Goal: Transaction & Acquisition: Subscribe to service/newsletter

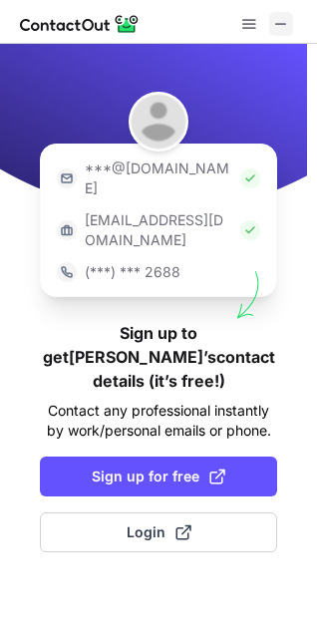
click at [280, 24] on span at bounding box center [281, 24] width 16 height 16
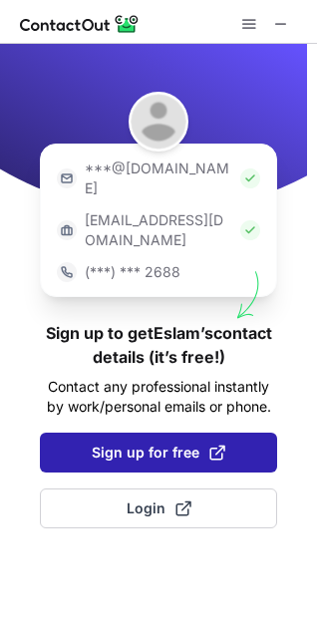
click at [180, 443] on span "Sign up for free" at bounding box center [159, 453] width 134 height 20
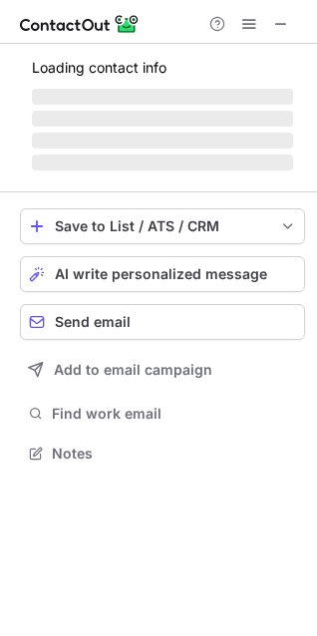
scroll to position [415, 317]
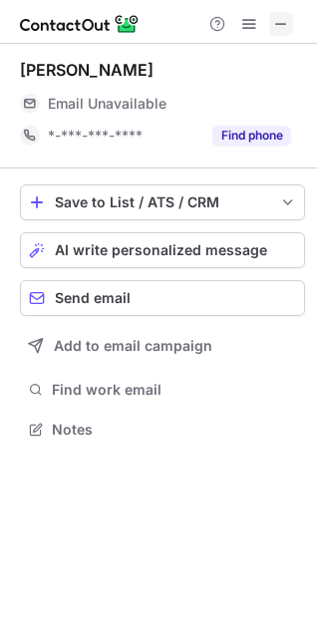
click at [277, 25] on span at bounding box center [281, 24] width 16 height 16
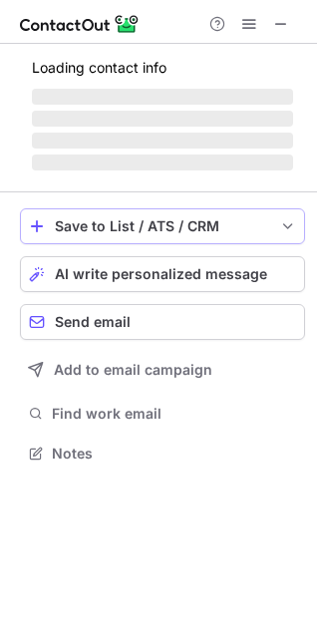
scroll to position [9, 9]
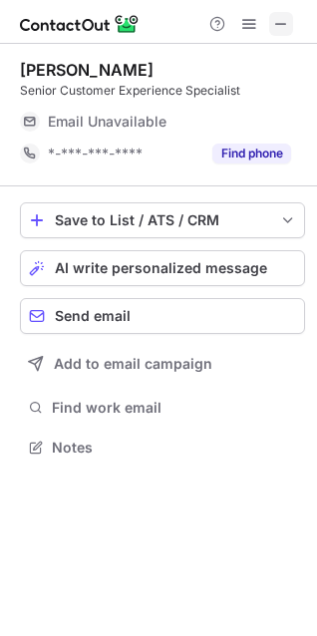
click at [277, 28] on span at bounding box center [281, 24] width 16 height 16
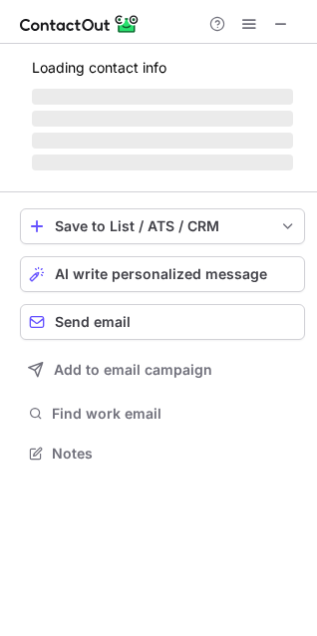
scroll to position [9, 9]
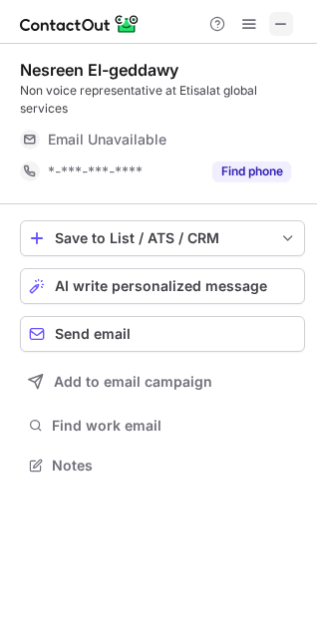
click at [284, 20] on span at bounding box center [281, 24] width 16 height 16
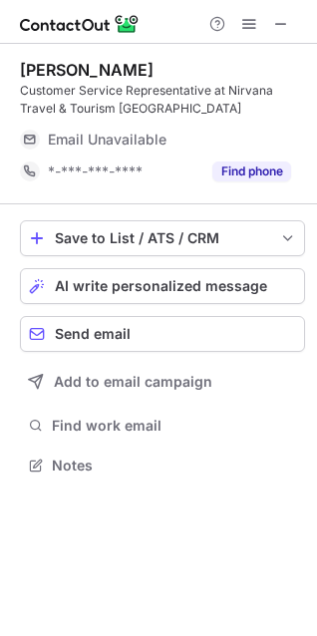
scroll to position [451, 317]
click at [283, 32] on span at bounding box center [281, 24] width 16 height 16
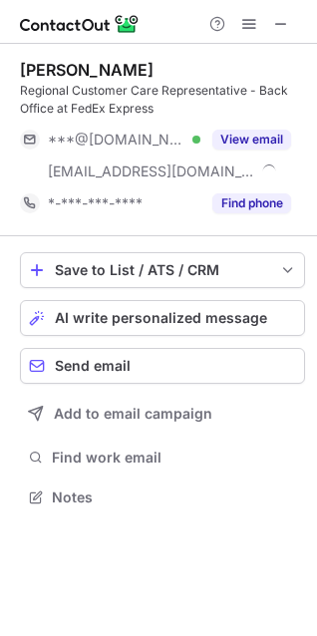
scroll to position [483, 317]
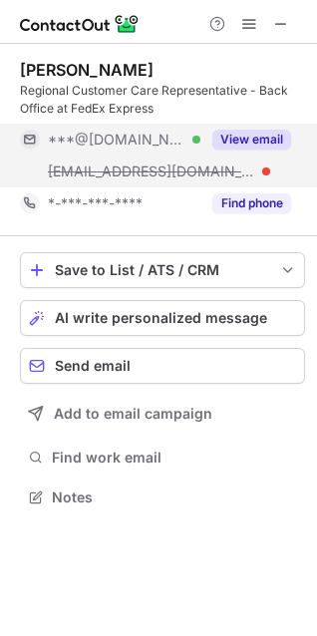
click at [261, 140] on button "View email" at bounding box center [251, 140] width 79 height 20
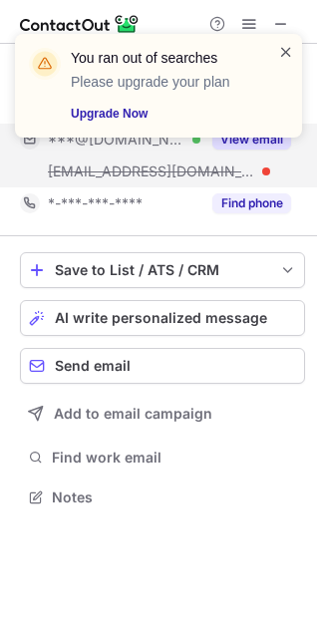
click at [285, 52] on span at bounding box center [286, 52] width 16 height 20
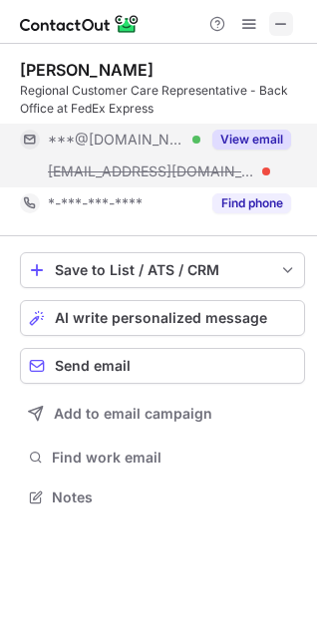
click at [285, 22] on span at bounding box center [281, 24] width 16 height 16
